Goal: Task Accomplishment & Management: Use online tool/utility

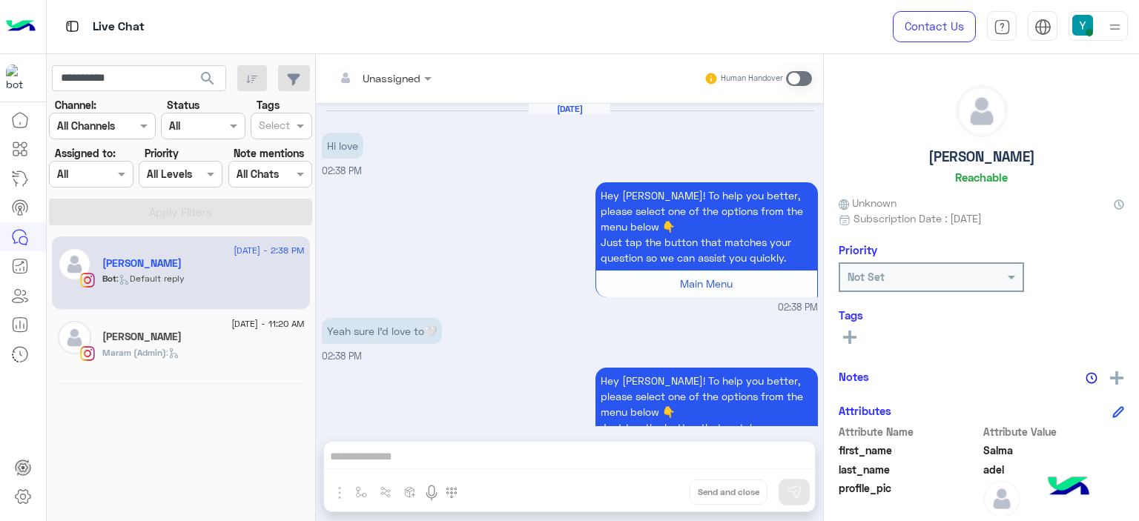
scroll to position [73, 0]
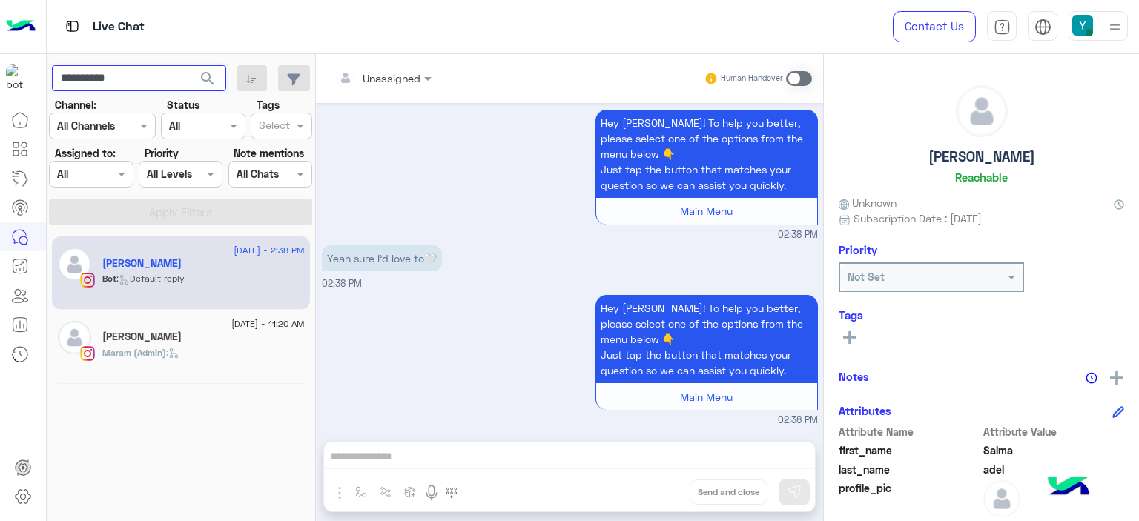
click at [145, 79] on input "**********" at bounding box center [139, 78] width 174 height 27
